Goal: Task Accomplishment & Management: Use online tool/utility

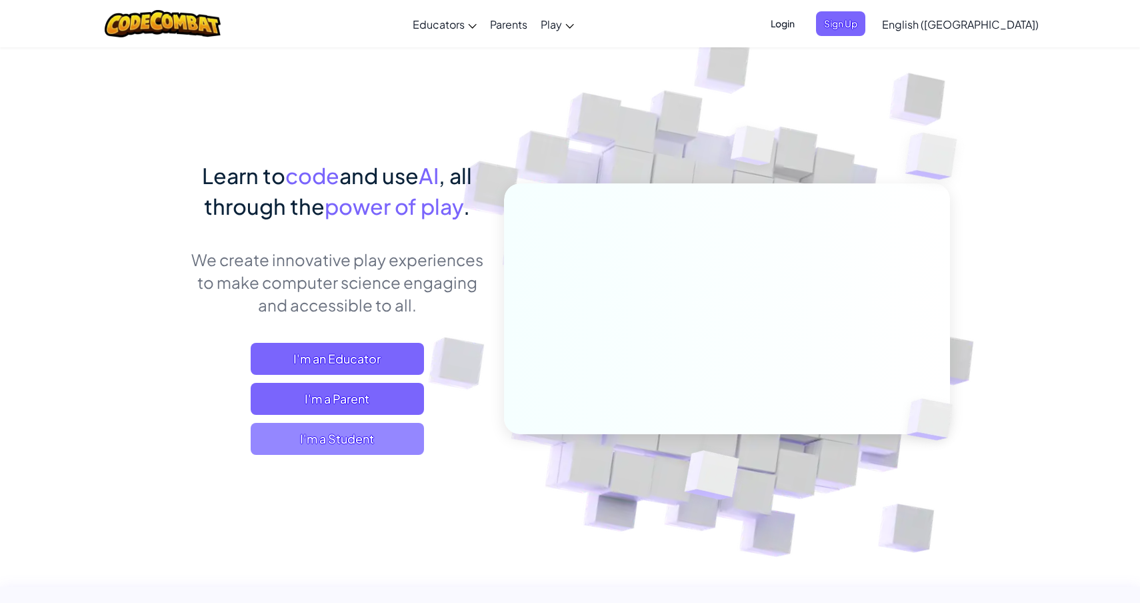
click at [373, 443] on span "I'm a Student" at bounding box center [337, 439] width 173 height 32
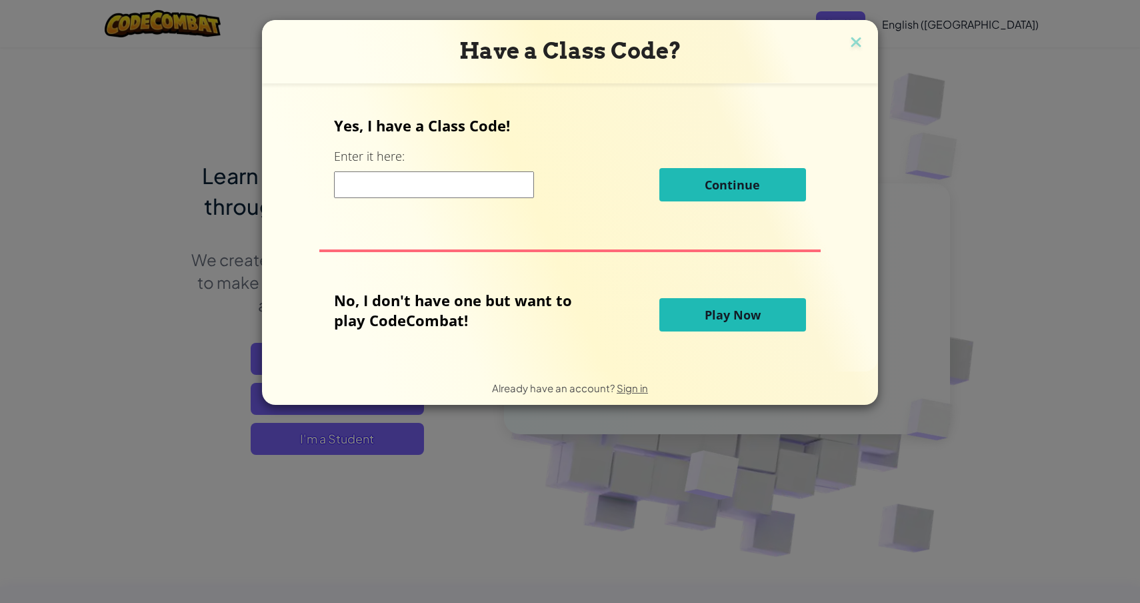
click at [475, 185] on input at bounding box center [434, 184] width 200 height 27
type input "hdbchabcwh"
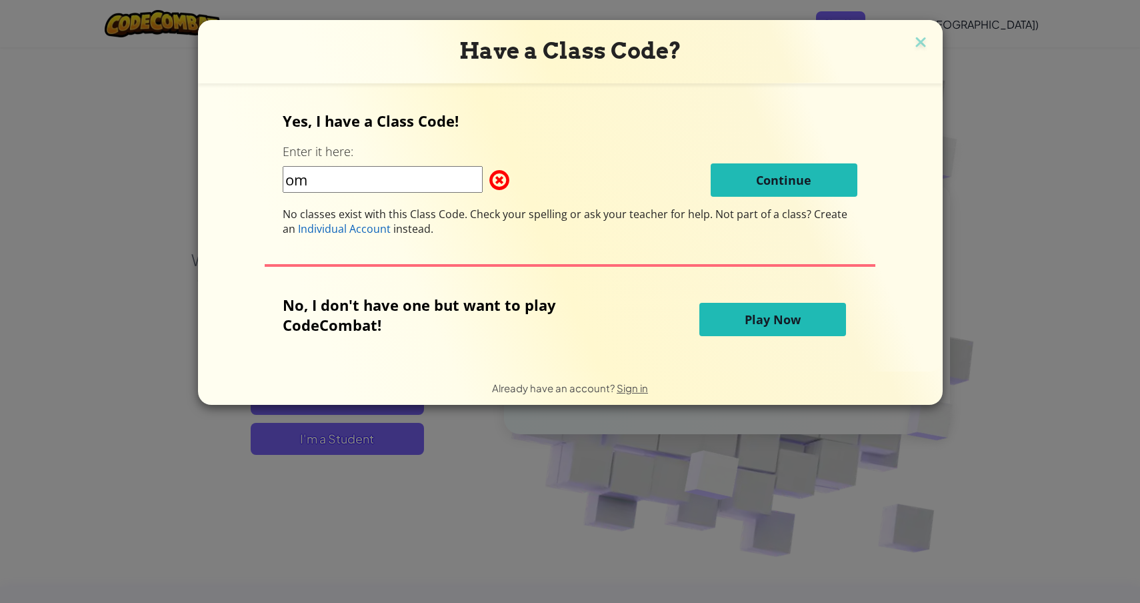
type input "om"
click at [809, 317] on button "Play Now" at bounding box center [772, 319] width 147 height 33
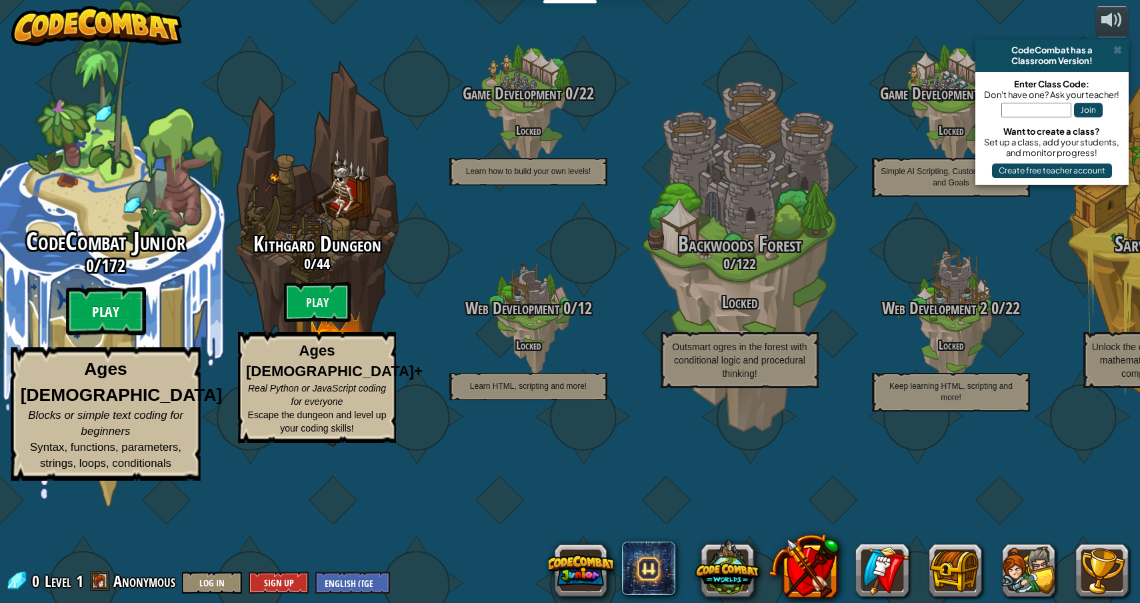
click at [103, 335] on btn "Play" at bounding box center [106, 311] width 80 height 48
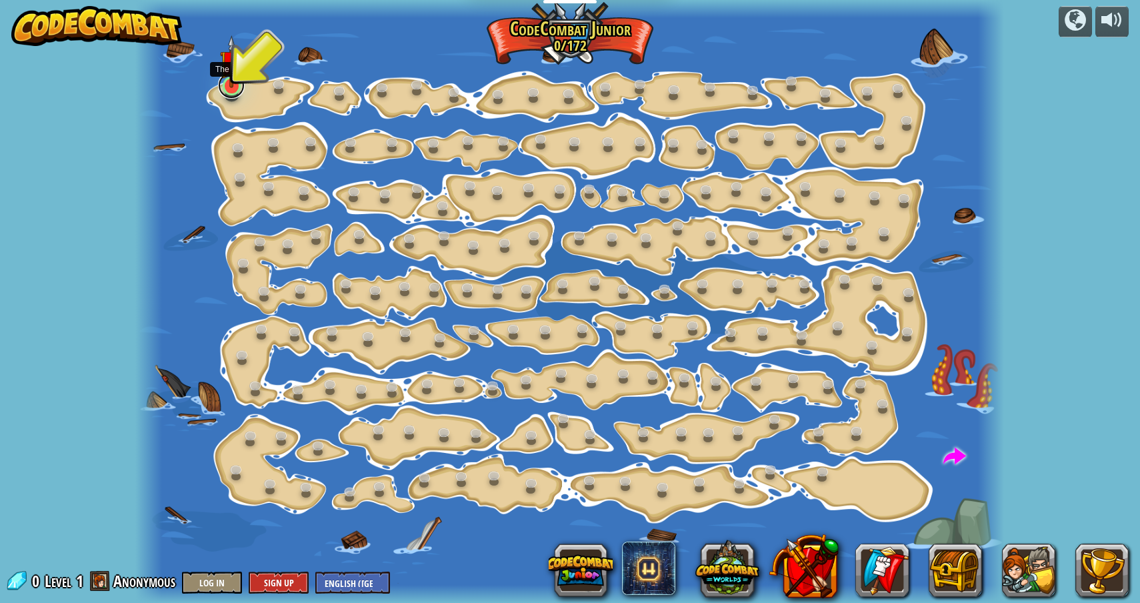
click at [230, 93] on link at bounding box center [231, 85] width 27 height 27
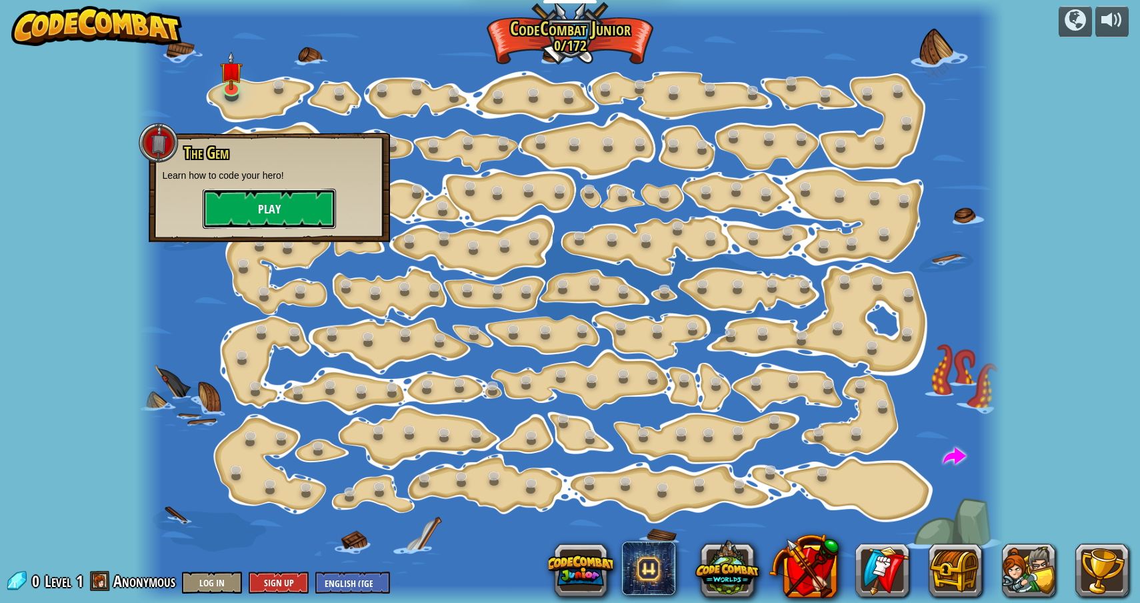
click at [261, 211] on button "Play" at bounding box center [269, 209] width 133 height 40
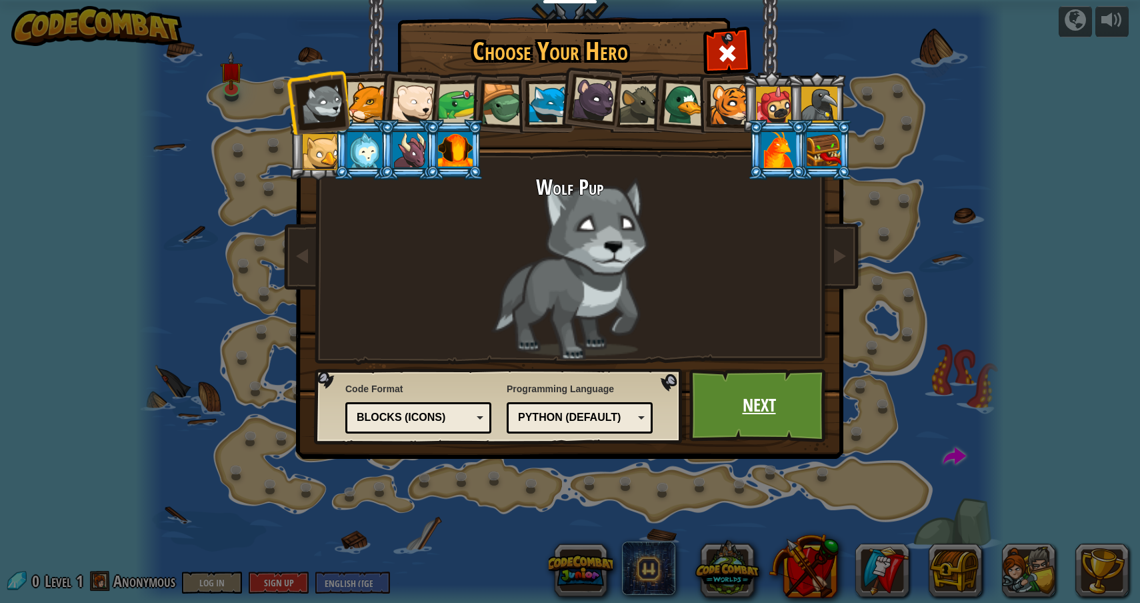
click at [727, 421] on link "Next" at bounding box center [758, 405] width 139 height 73
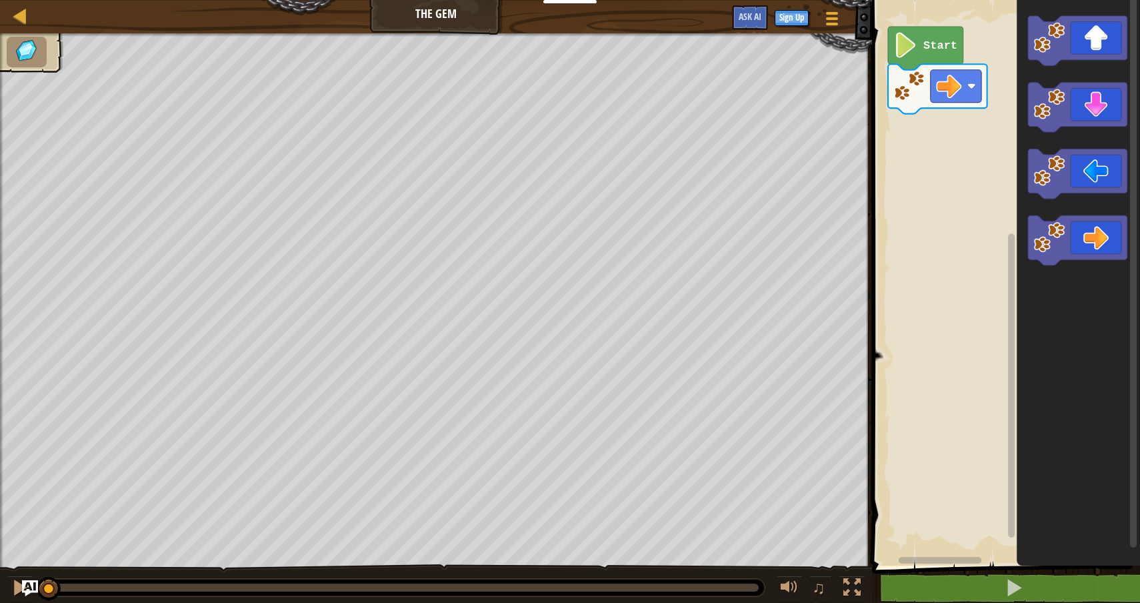
click at [922, 46] on icon "Blockly Workspace" at bounding box center [925, 48] width 75 height 43
click at [1094, 241] on icon "Blockly Workspace" at bounding box center [1077, 239] width 99 height 49
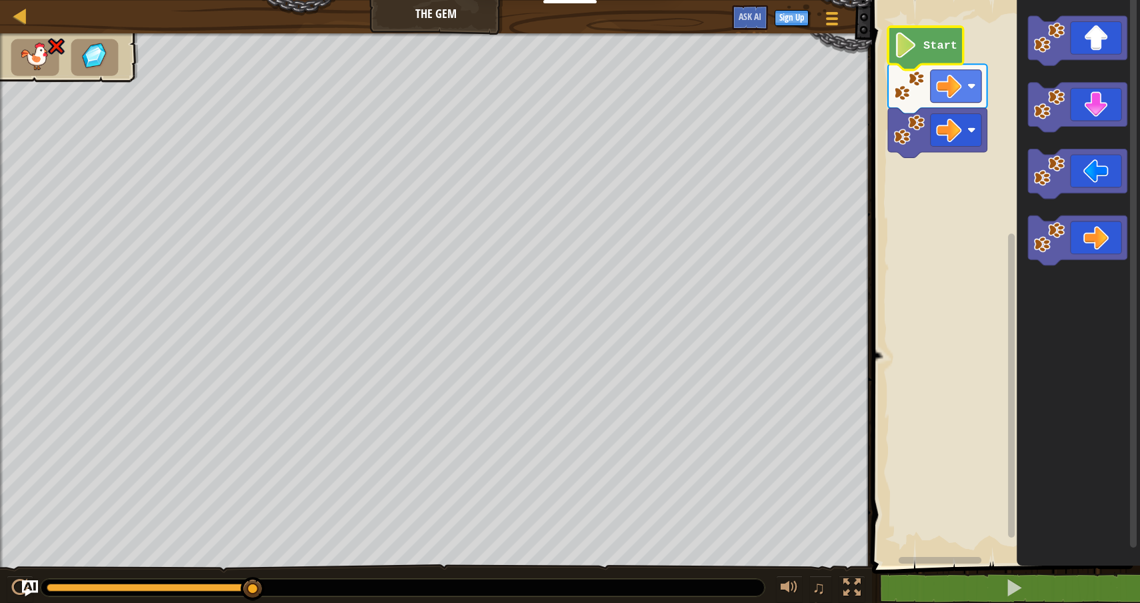
click at [913, 59] on icon "Blockly Workspace" at bounding box center [925, 48] width 75 height 43
click at [959, 97] on image "Blockly Workspace" at bounding box center [948, 85] width 25 height 25
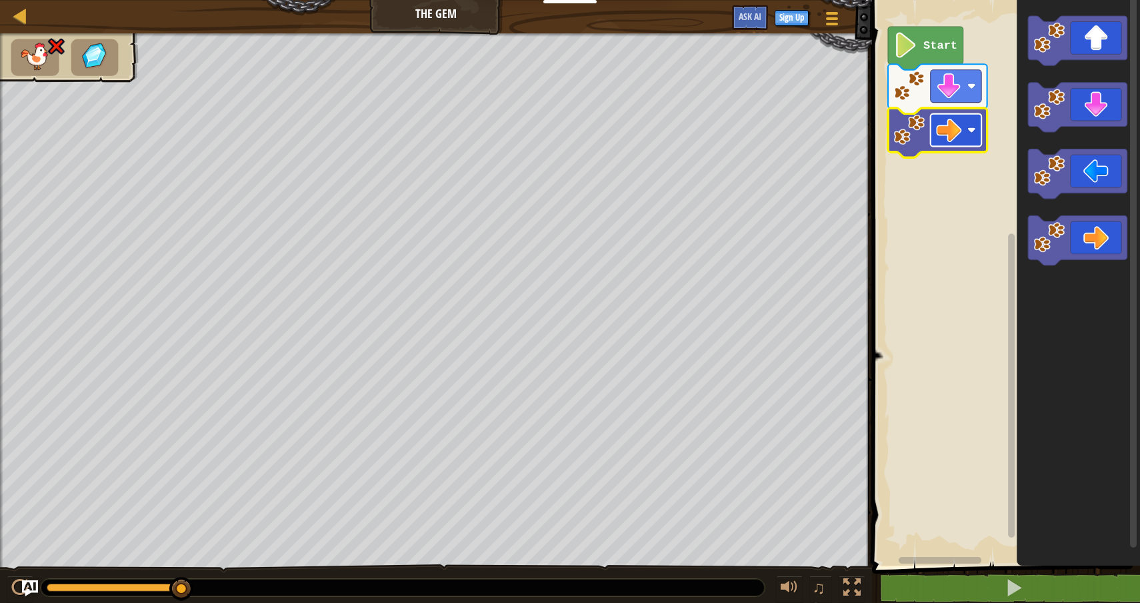
click at [954, 129] on image "Blockly Workspace" at bounding box center [948, 129] width 25 height 25
click at [948, 95] on image "Blockly Workspace" at bounding box center [948, 85] width 25 height 25
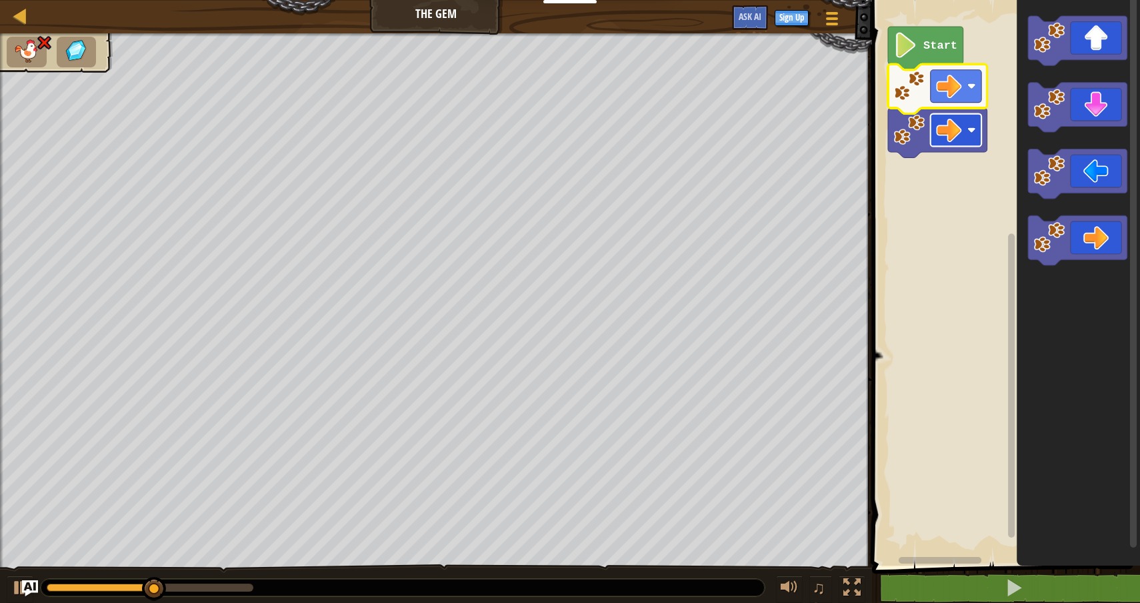
click at [964, 135] on rect "Blockly Workspace" at bounding box center [956, 130] width 51 height 33
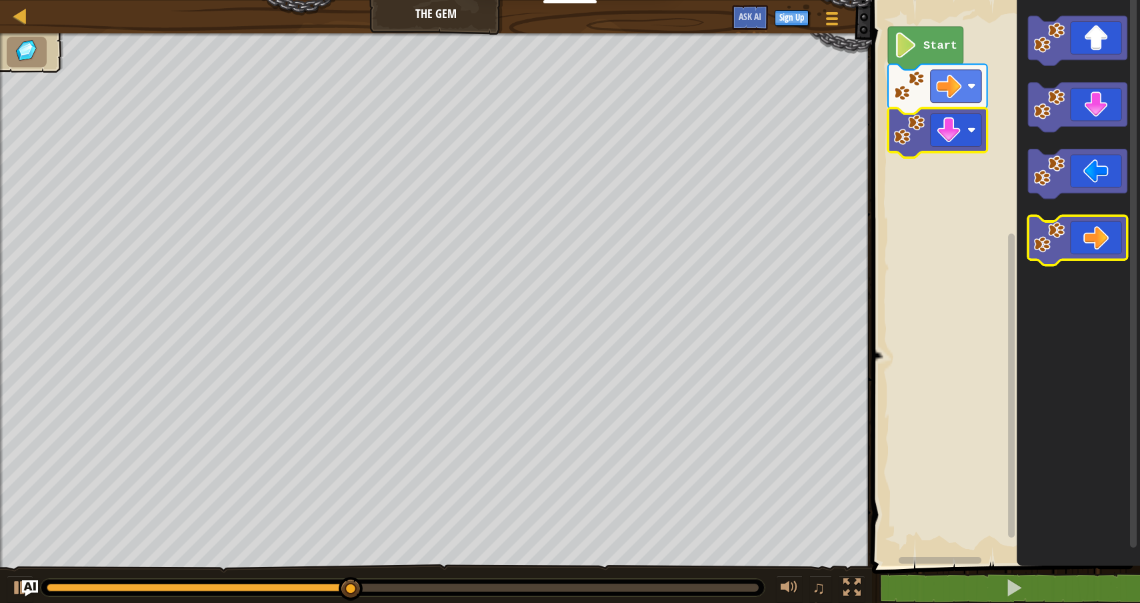
click at [1089, 241] on icon "Blockly Workspace" at bounding box center [1077, 239] width 99 height 49
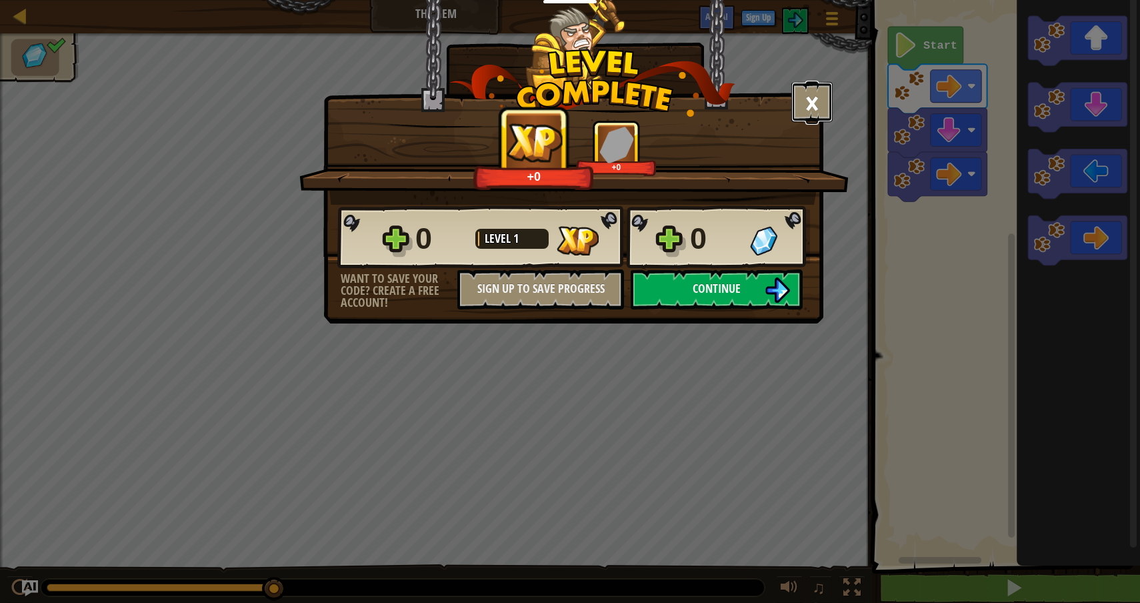
click at [817, 109] on button "×" at bounding box center [811, 102] width 41 height 40
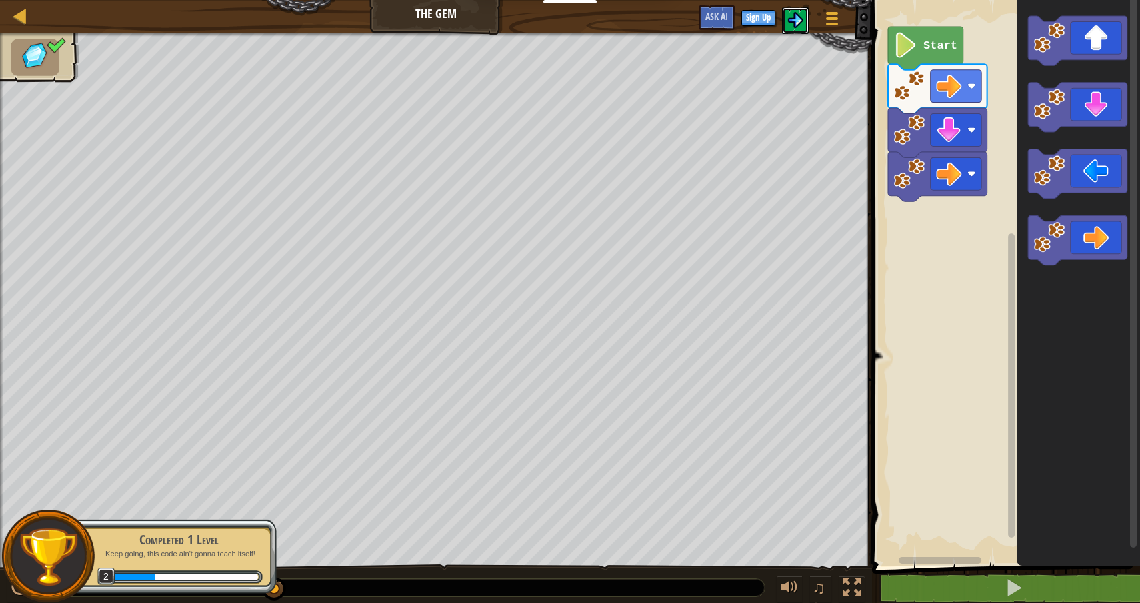
click at [797, 25] on img at bounding box center [795, 20] width 16 height 16
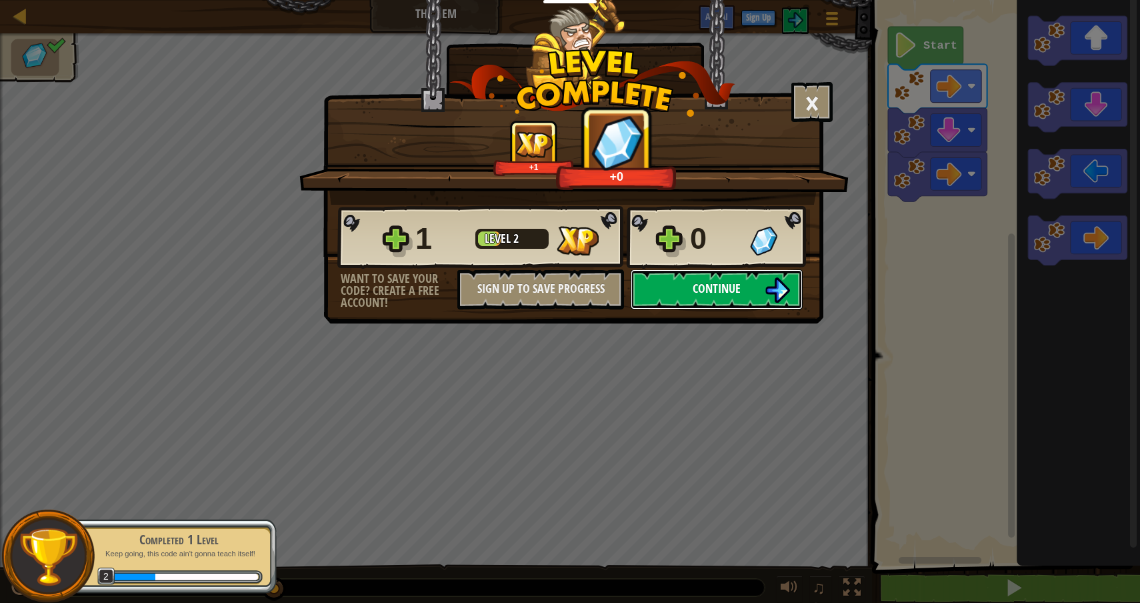
click at [711, 286] on span "Continue" at bounding box center [717, 288] width 48 height 17
